Goal: Complete application form: Complete application form

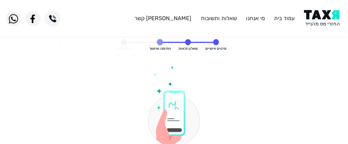
scroll to position [126, 0]
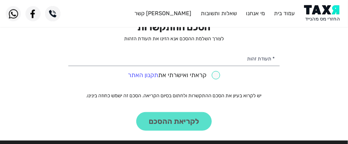
click at [216, 77] on input "checkbox" at bounding box center [174, 75] width 93 height 9
checkbox input "true"
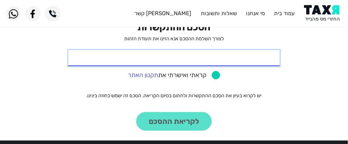
click at [260, 61] on input "* תעודת זהות" at bounding box center [173, 58] width 211 height 16
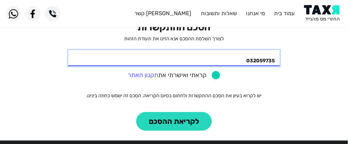
type input "032059735"
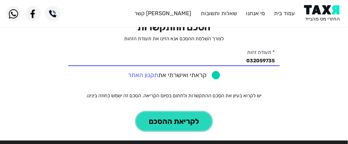
click at [190, 123] on button "לקריאת ההסכם" at bounding box center [174, 121] width 76 height 19
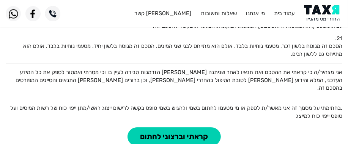
scroll to position [778, 0]
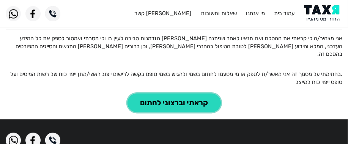
click at [183, 93] on button "קראתי וברצוני לחתום" at bounding box center [174, 102] width 93 height 19
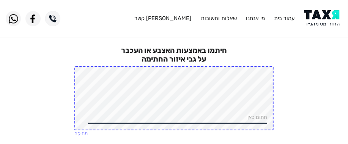
click at [199, 62] on div "חיתמו באמצעות האצבע או העכבר על גבי איזור החתימה חתום כאן מחיקה" at bounding box center [174, 93] width 348 height 117
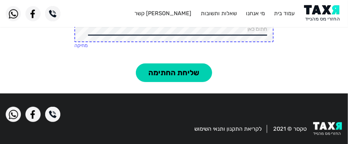
scroll to position [90, 0]
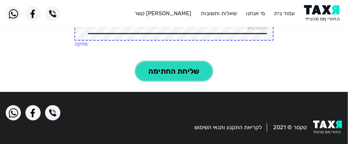
click at [179, 72] on button "שליחת החתימה" at bounding box center [174, 71] width 76 height 19
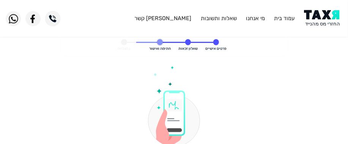
scroll to position [126, 0]
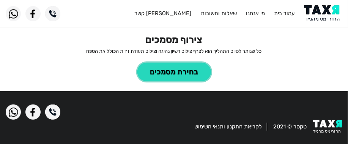
click at [186, 70] on button "בחירת מסמכים" at bounding box center [174, 72] width 74 height 19
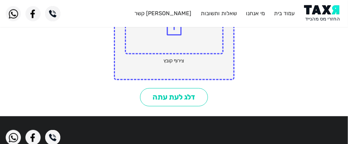
scroll to position [130, 0]
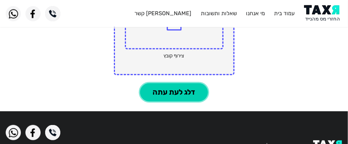
click at [178, 94] on button "דלג לעת עתה" at bounding box center [174, 92] width 68 height 19
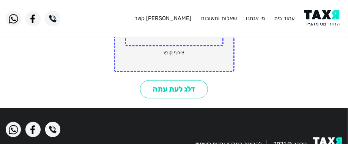
scroll to position [153, 0]
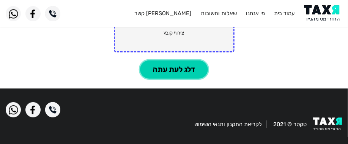
click at [178, 72] on button "דלג לעת עתה" at bounding box center [174, 69] width 68 height 19
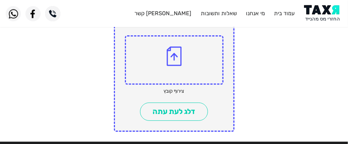
scroll to position [58, 0]
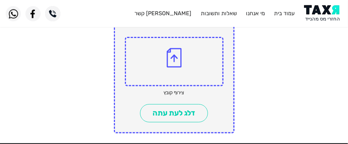
click at [174, 59] on img at bounding box center [174, 58] width 15 height 20
click at [0, 0] on input "file" at bounding box center [0, 0] width 0 height 0
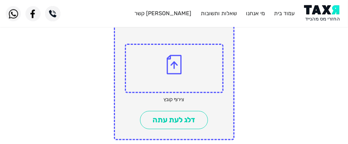
scroll to position [69, 0]
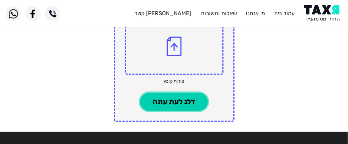
click at [175, 104] on button "דלג לעת עתה" at bounding box center [174, 102] width 68 height 19
